Goal: Task Accomplishment & Management: Manage account settings

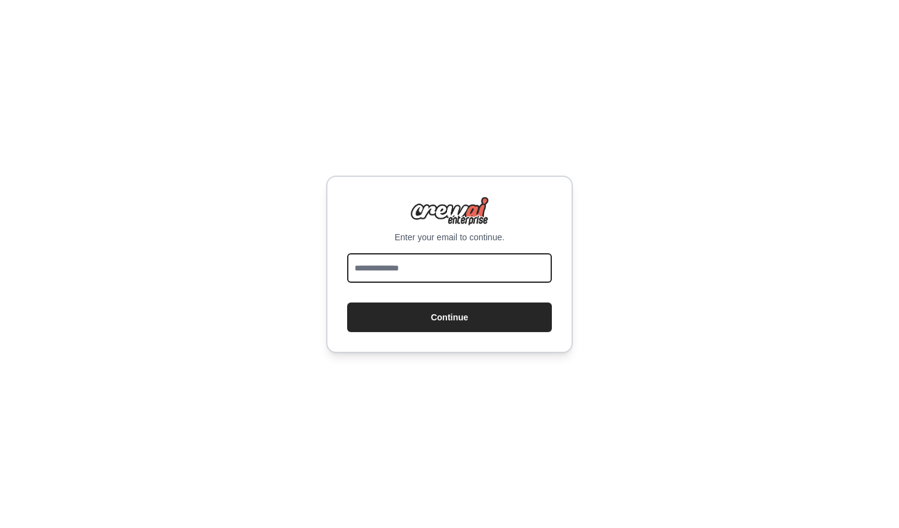
click at [425, 267] on input "email" at bounding box center [449, 268] width 205 height 30
click at [459, 268] on input "email" at bounding box center [449, 268] width 205 height 30
type input "**********"
click at [347, 303] on button "Continue" at bounding box center [449, 318] width 205 height 30
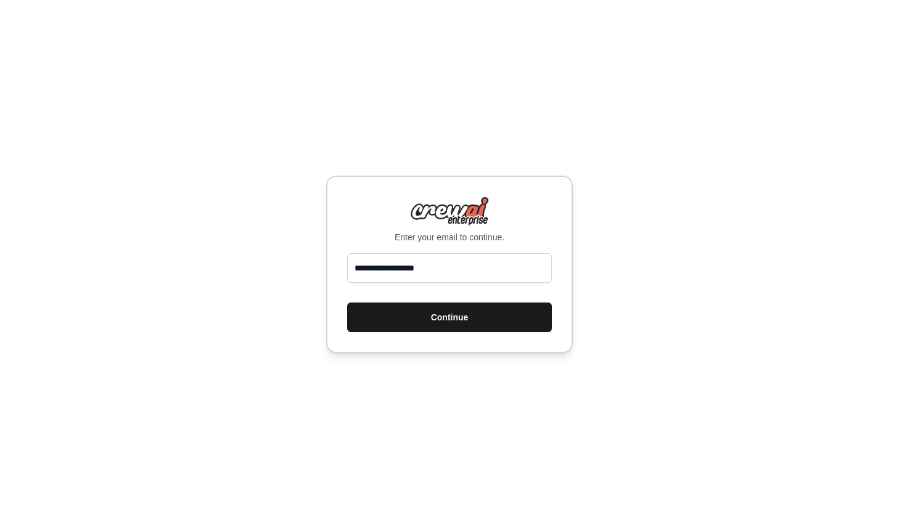
click at [469, 322] on button "Continue" at bounding box center [449, 318] width 205 height 30
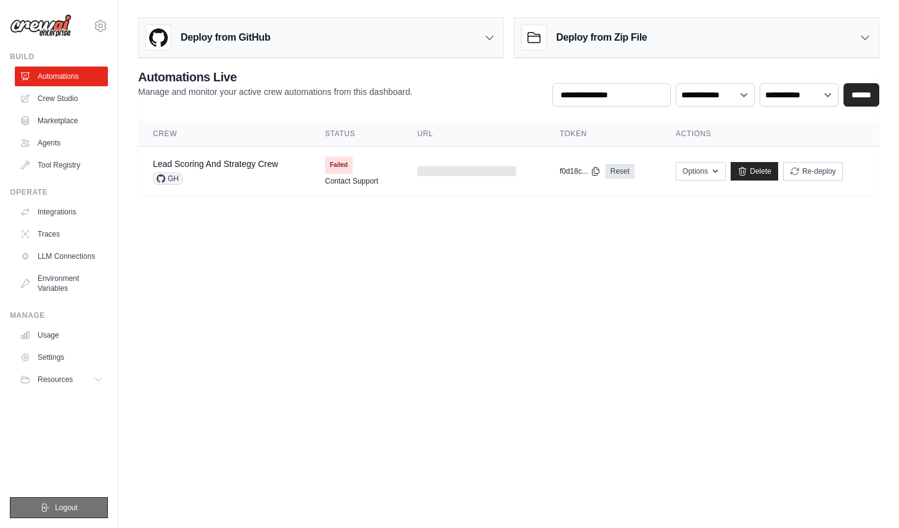
click at [67, 507] on span "Logout" at bounding box center [66, 508] width 23 height 10
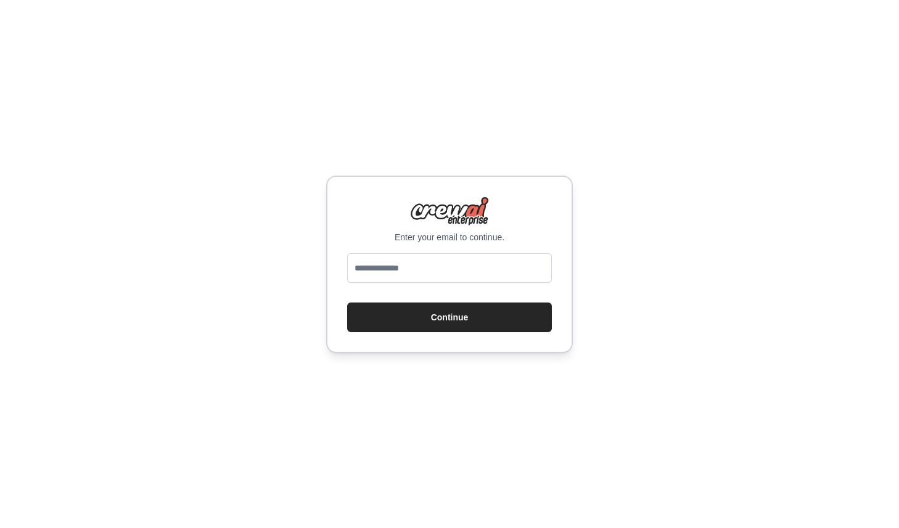
click at [435, 27] on div "Enter your email to continue. Continue" at bounding box center [449, 264] width 899 height 528
click at [453, 46] on div "Enter your email to continue. Continue" at bounding box center [449, 264] width 899 height 528
click at [422, 262] on input "email" at bounding box center [449, 268] width 205 height 30
click at [454, 129] on div "Enter your email to continue. Continue" at bounding box center [449, 264] width 899 height 528
click at [457, 258] on input "email" at bounding box center [449, 268] width 205 height 30
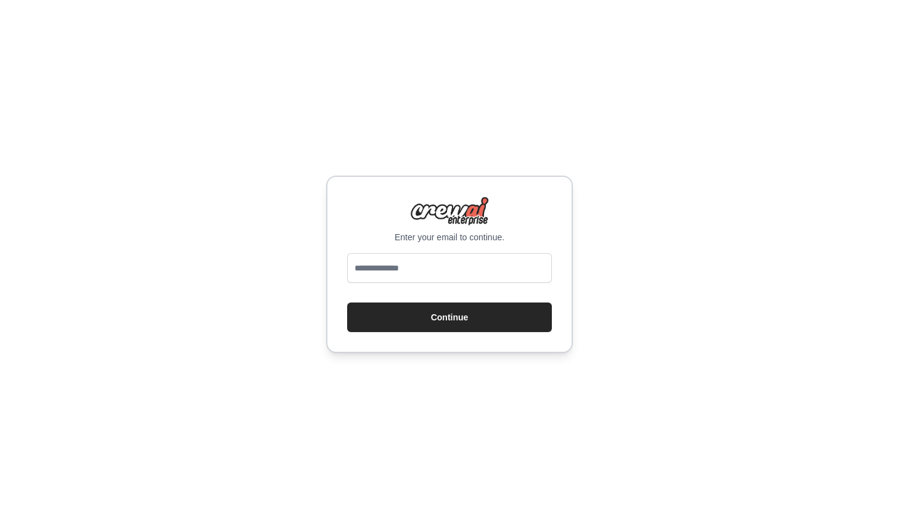
drag, startPoint x: 387, startPoint y: 195, endPoint x: 521, endPoint y: 239, distance: 140.8
click at [521, 239] on div "Enter your email to continue. Continue" at bounding box center [449, 265] width 247 height 178
click at [521, 239] on p "Enter your email to continue." at bounding box center [449, 237] width 205 height 12
drag, startPoint x: 538, startPoint y: 241, endPoint x: 378, endPoint y: 187, distance: 169.1
click at [378, 187] on div "Enter your email to continue. Continue" at bounding box center [449, 265] width 247 height 178
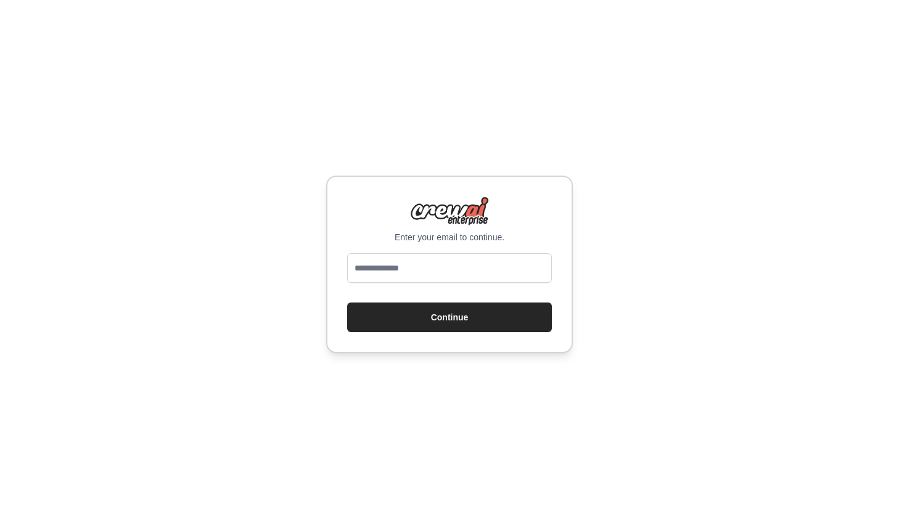
click at [378, 187] on div "Enter your email to continue. Continue" at bounding box center [449, 265] width 247 height 178
drag, startPoint x: 378, startPoint y: 186, endPoint x: 524, endPoint y: 243, distance: 156.8
click at [524, 243] on div "Enter your email to continue. Continue" at bounding box center [449, 265] width 247 height 178
drag, startPoint x: 524, startPoint y: 243, endPoint x: 379, endPoint y: 207, distance: 149.3
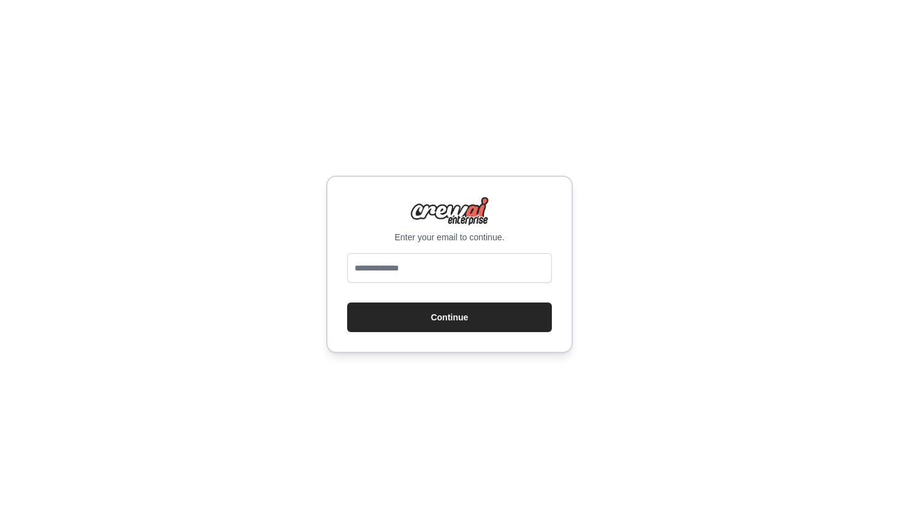
click at [380, 207] on div "Enter your email to continue. Continue" at bounding box center [449, 265] width 247 height 178
click at [379, 207] on div "Enter your email to continue." at bounding box center [449, 220] width 205 height 47
drag, startPoint x: 364, startPoint y: 195, endPoint x: 520, endPoint y: 237, distance: 161.7
click at [520, 237] on div "Enter your email to continue. Continue" at bounding box center [449, 265] width 247 height 178
click at [520, 237] on p "Enter your email to continue." at bounding box center [449, 237] width 205 height 12
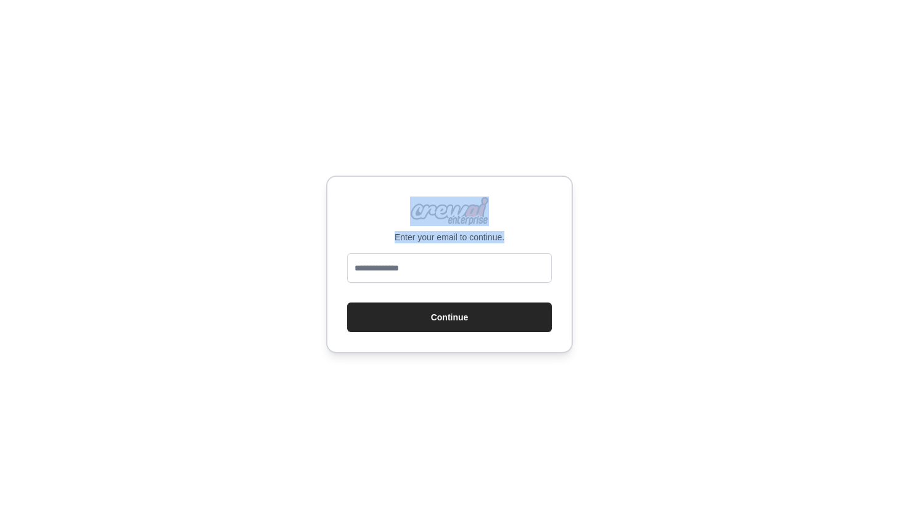
drag, startPoint x: 520, startPoint y: 237, endPoint x: 386, endPoint y: 189, distance: 143.0
click at [390, 189] on div "Enter your email to continue. Continue" at bounding box center [449, 265] width 247 height 178
click at [386, 189] on div "Enter your email to continue. Continue" at bounding box center [449, 265] width 247 height 178
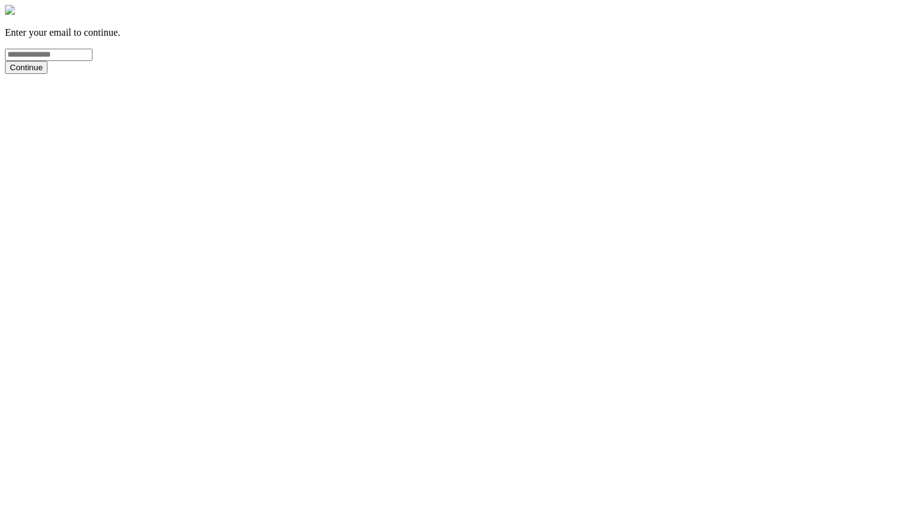
click at [92, 61] on input "email" at bounding box center [49, 55] width 88 height 12
